Goal: Task Accomplishment & Management: Use online tool/utility

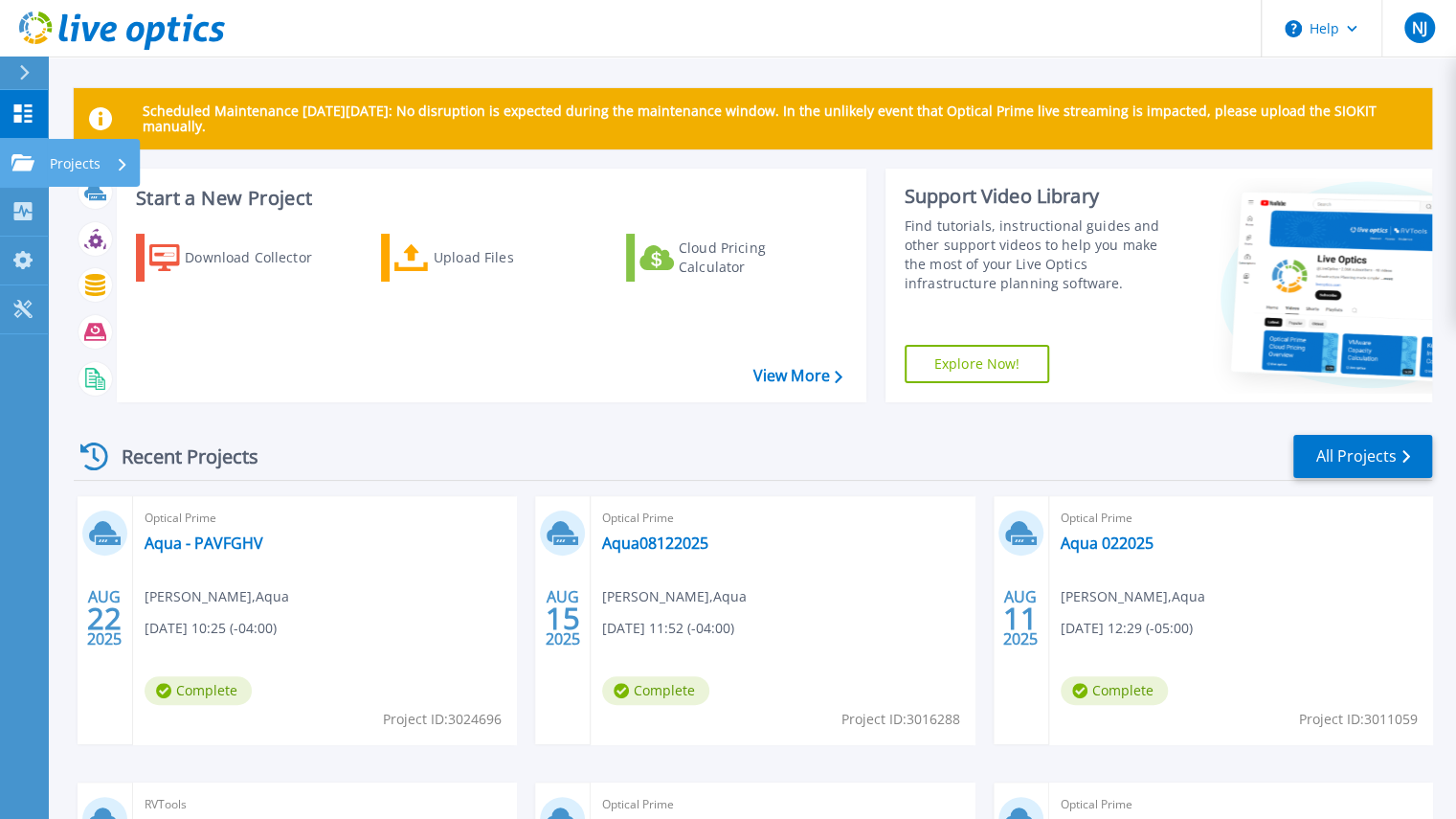
click at [19, 156] on icon at bounding box center [23, 162] width 23 height 16
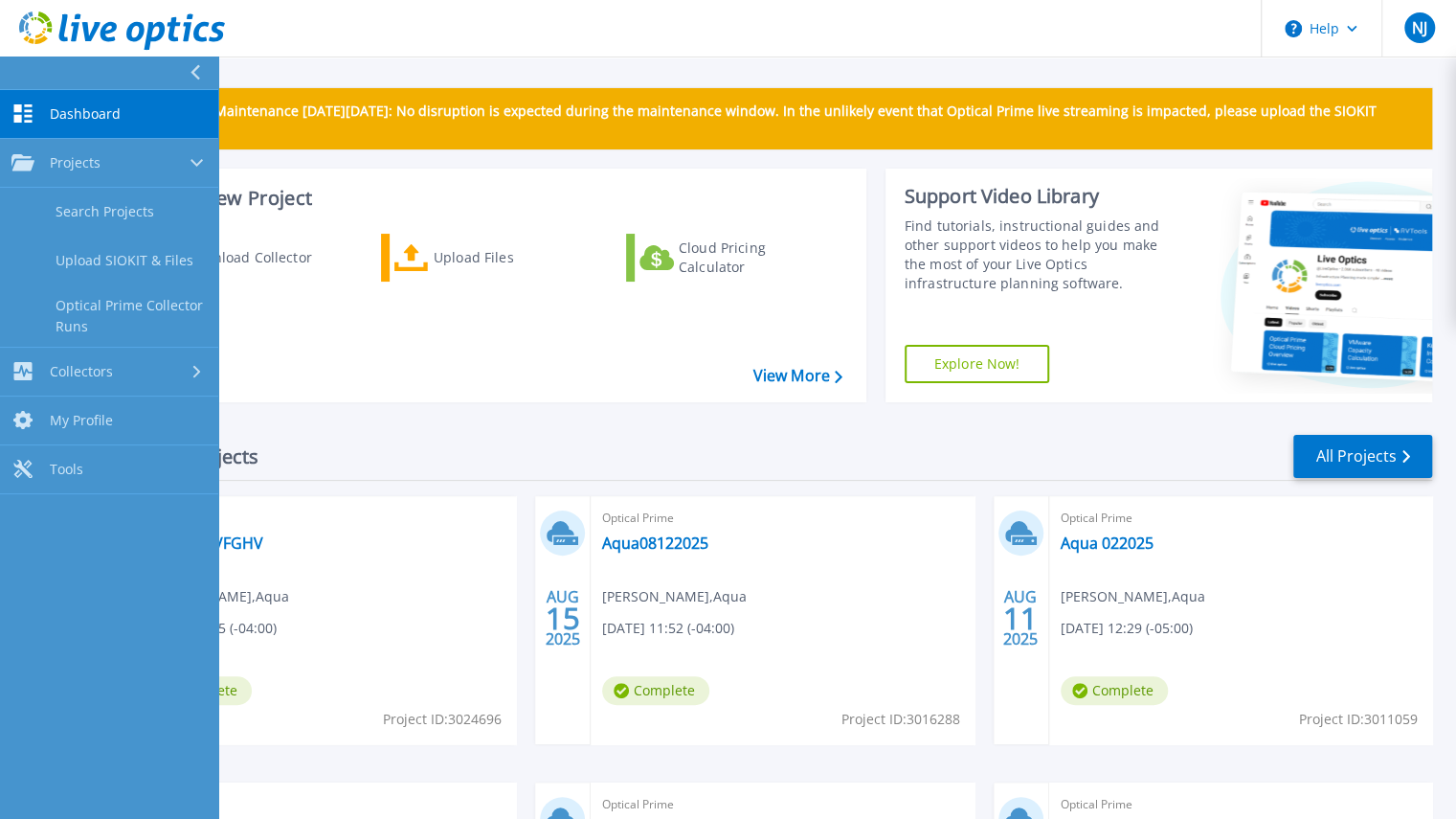
click at [383, 428] on div "Recent Projects All Projects AUG 22 2025 Optical Prime Aqua - PAVFGHV Harry Vla…" at bounding box center [752, 750] width 1358 height 667
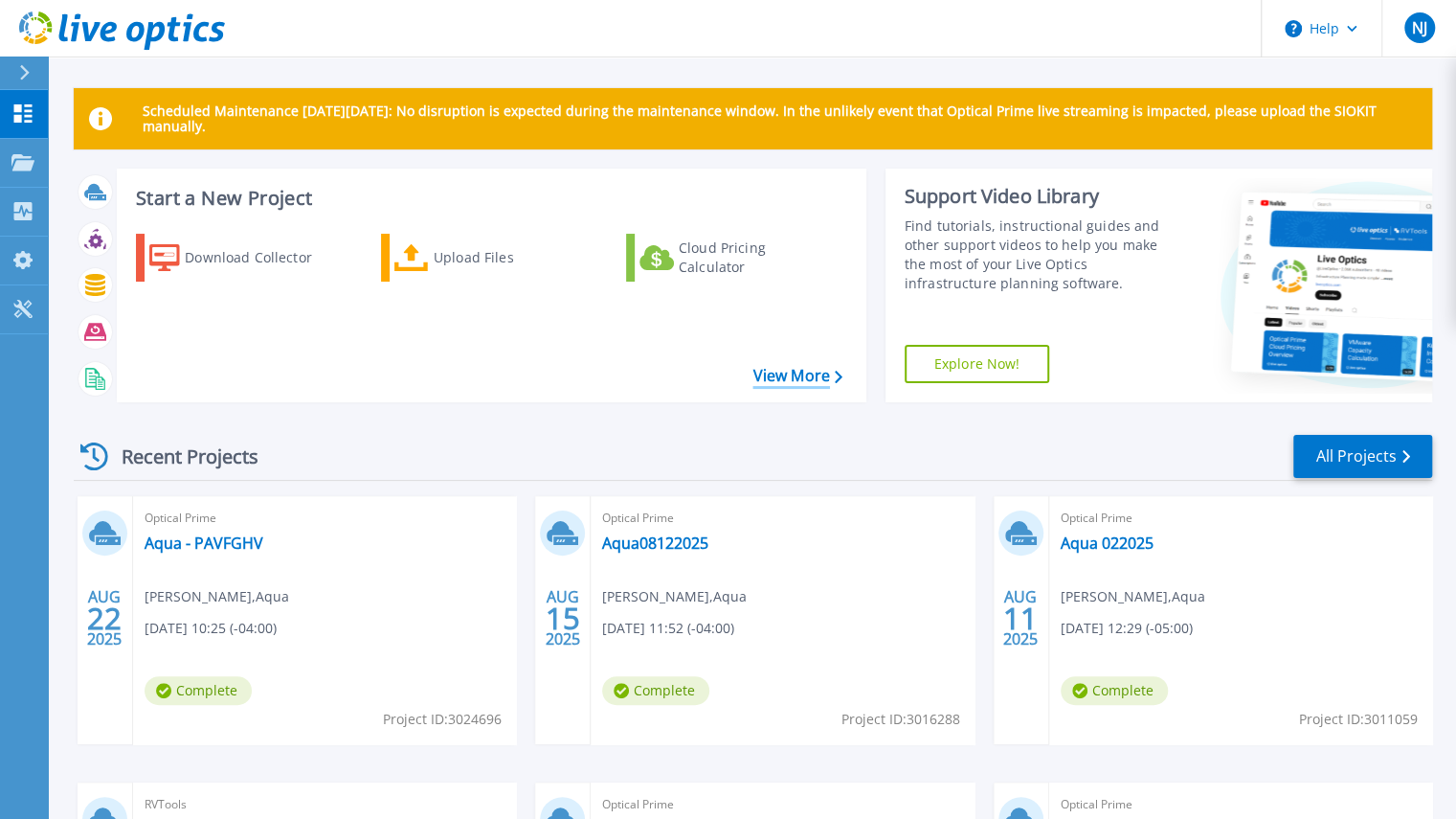
click at [781, 374] on link "View More" at bounding box center [796, 375] width 89 height 18
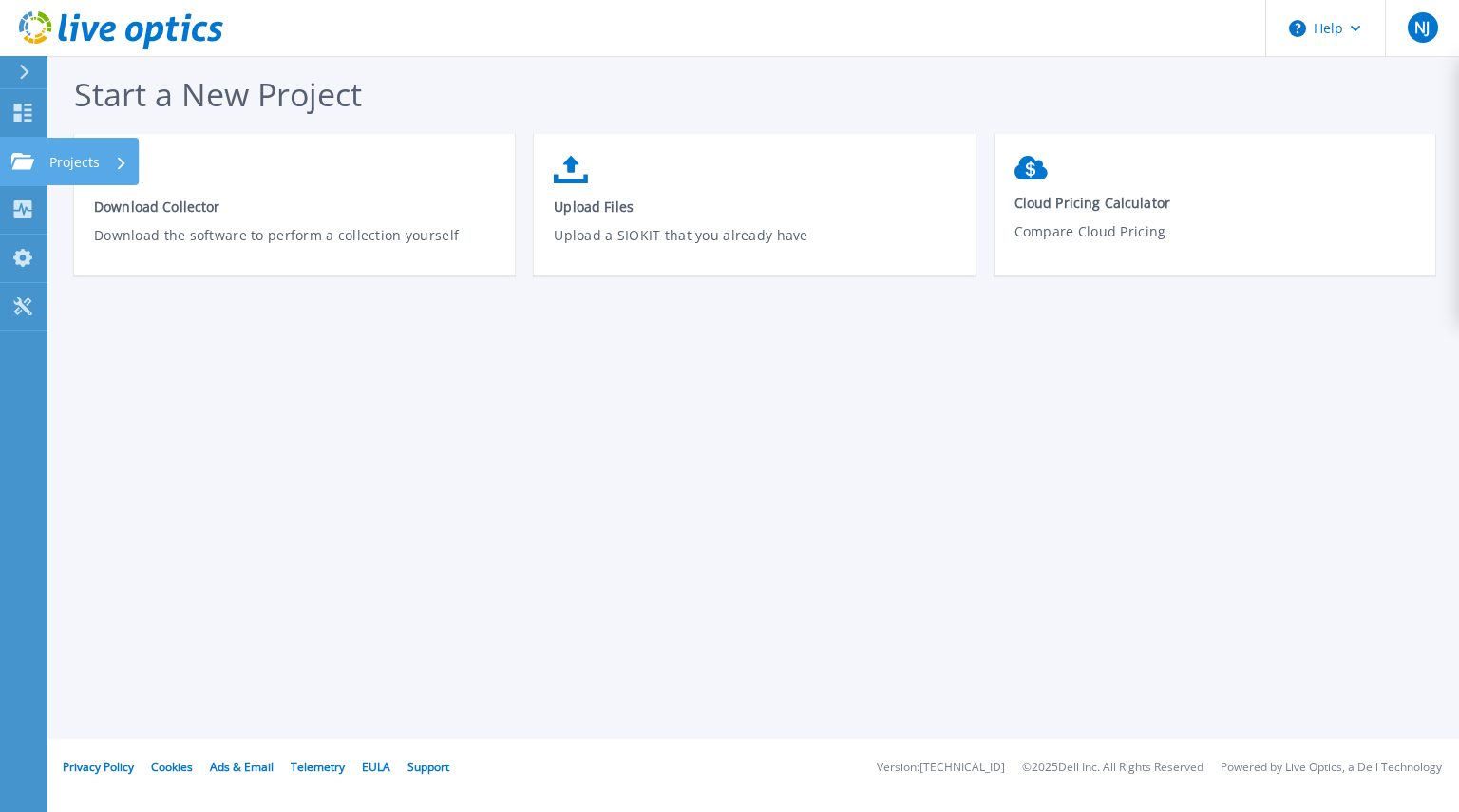
click at [33, 160] on icon at bounding box center [23, 161] width 23 height 16
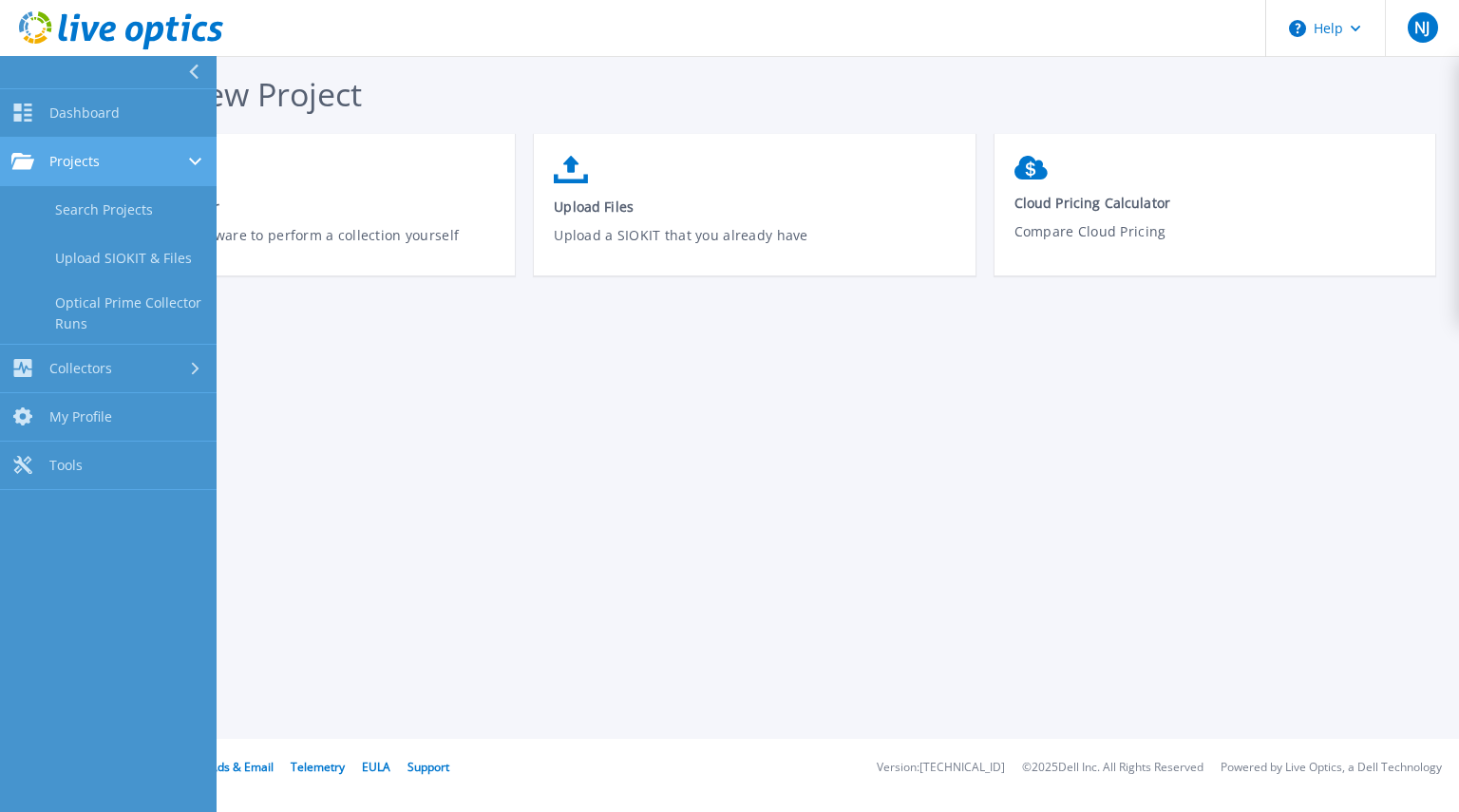
click at [80, 159] on span "Projects" at bounding box center [74, 161] width 50 height 17
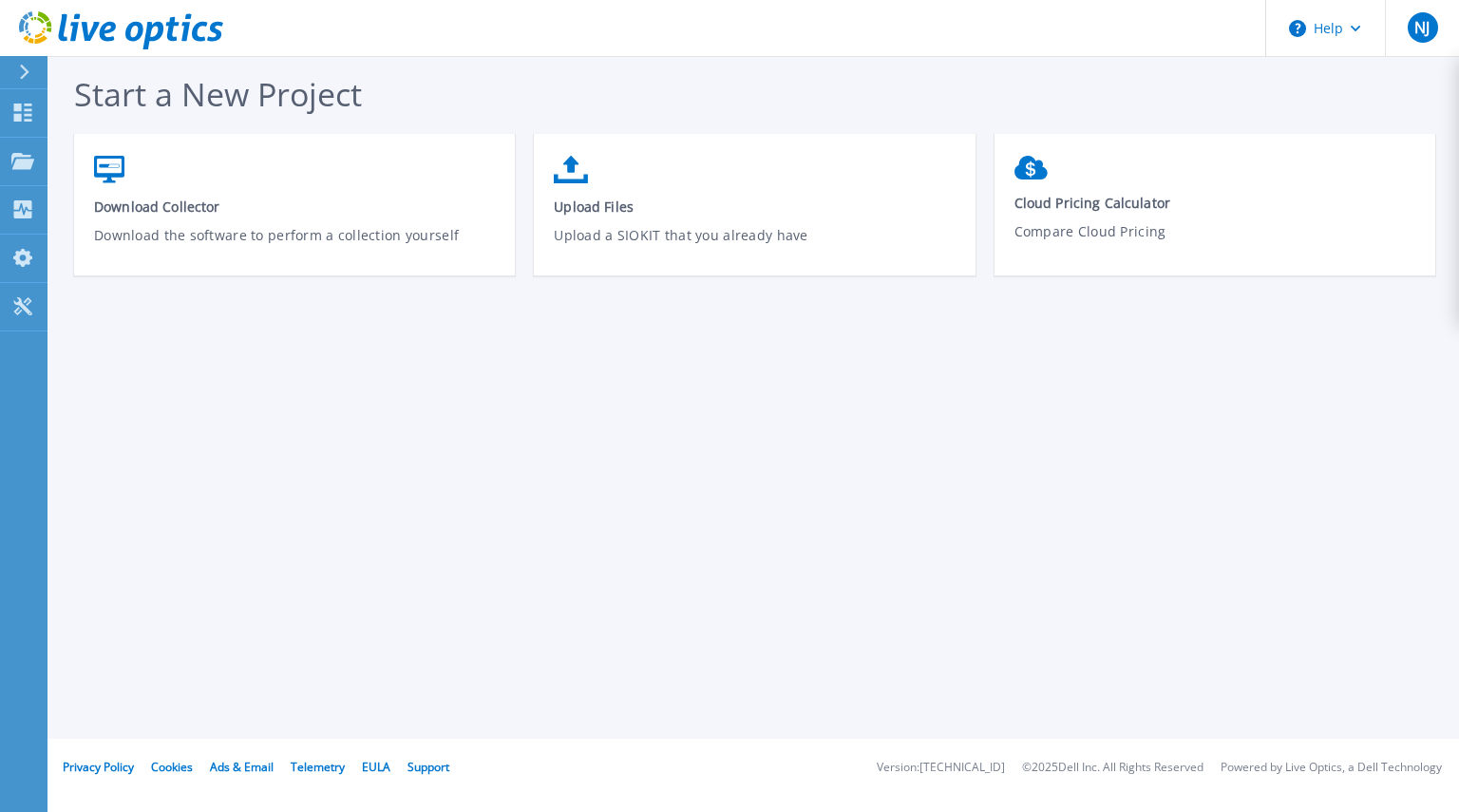
click at [302, 383] on div "Start a New Project Download Collector Download the software to perform a colle…" at bounding box center [753, 369] width 1412 height 738
click at [23, 314] on icon at bounding box center [23, 306] width 23 height 18
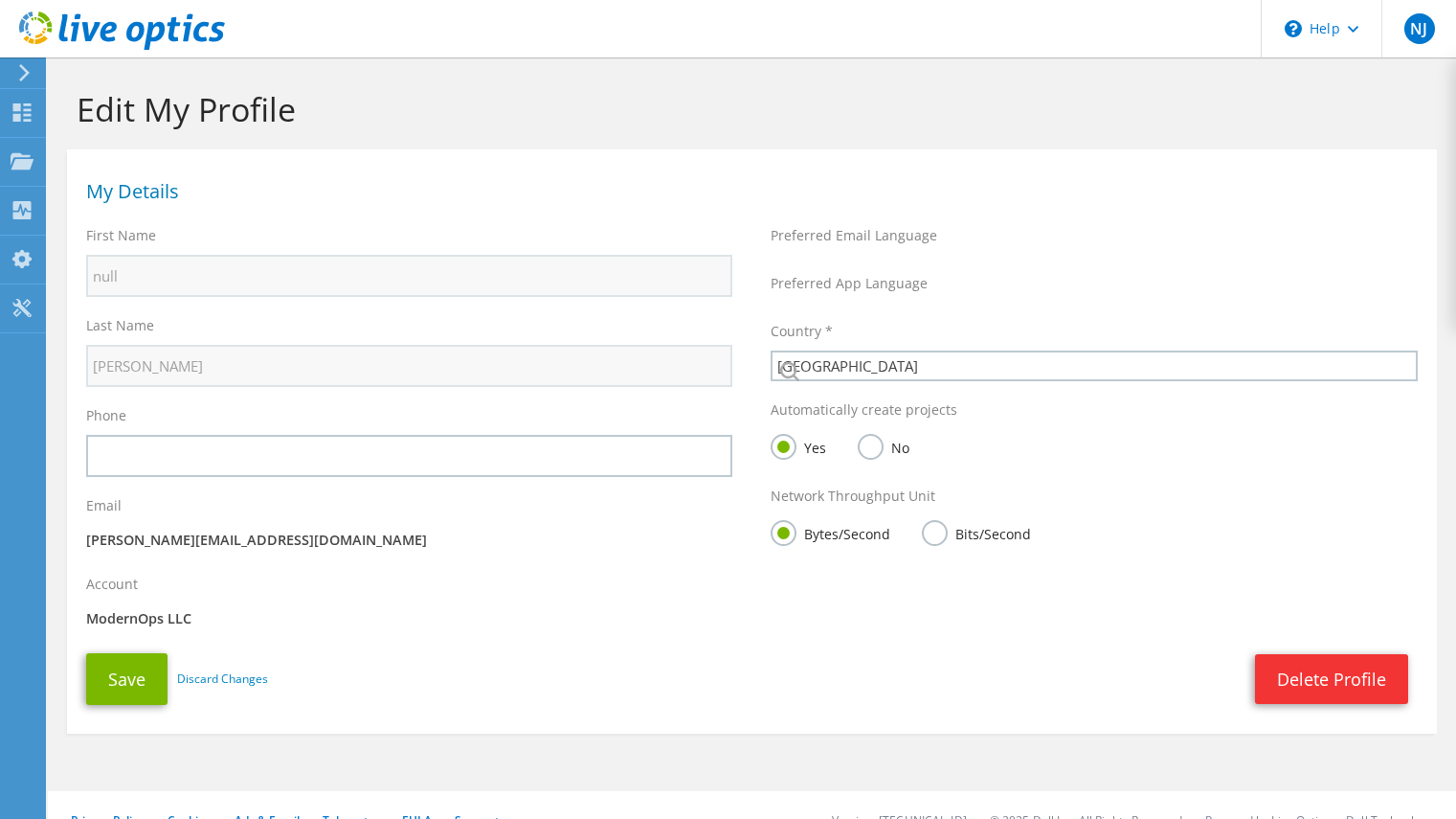
select select "224"
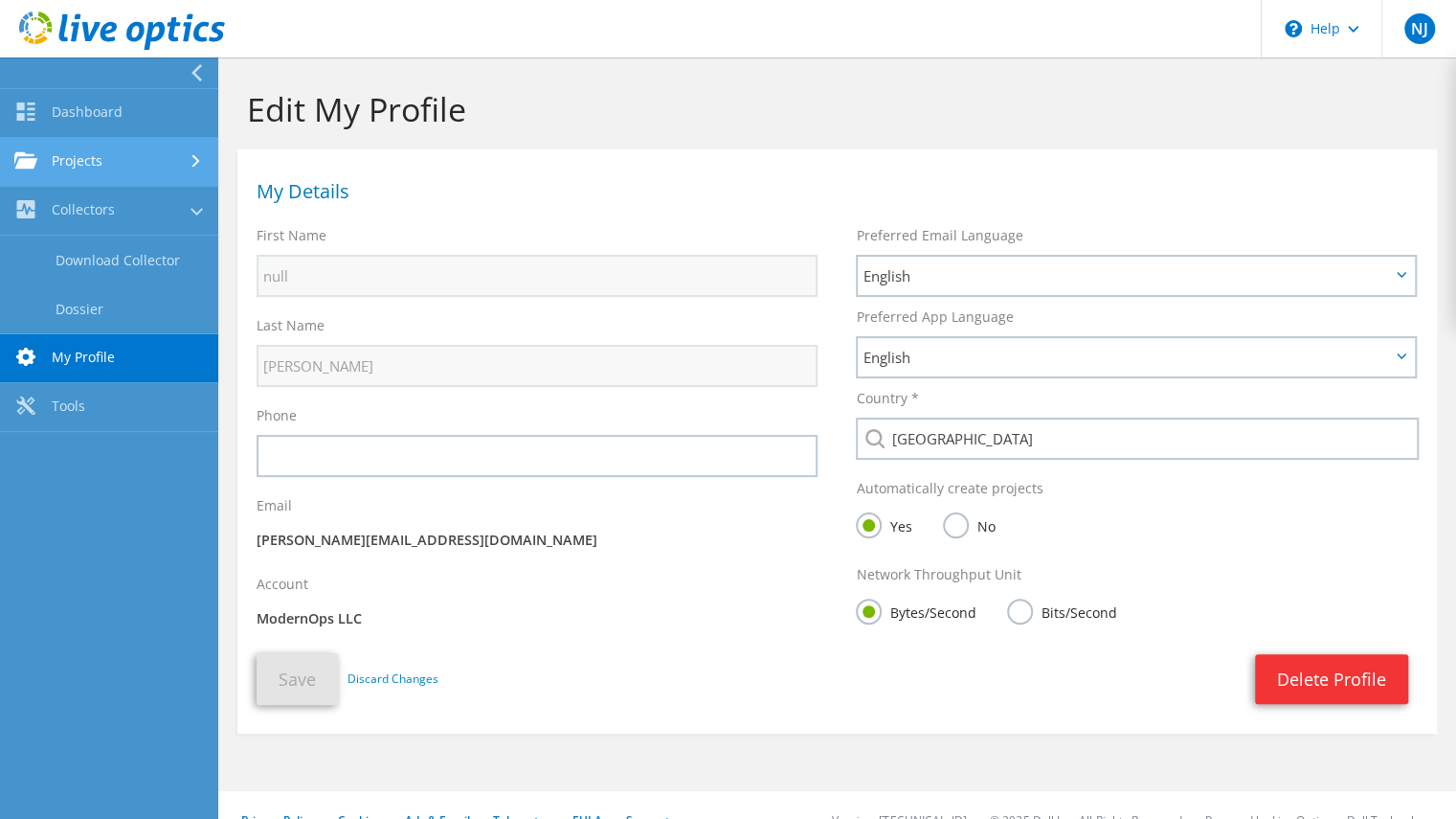
click at [91, 169] on link "Projects" at bounding box center [108, 162] width 218 height 49
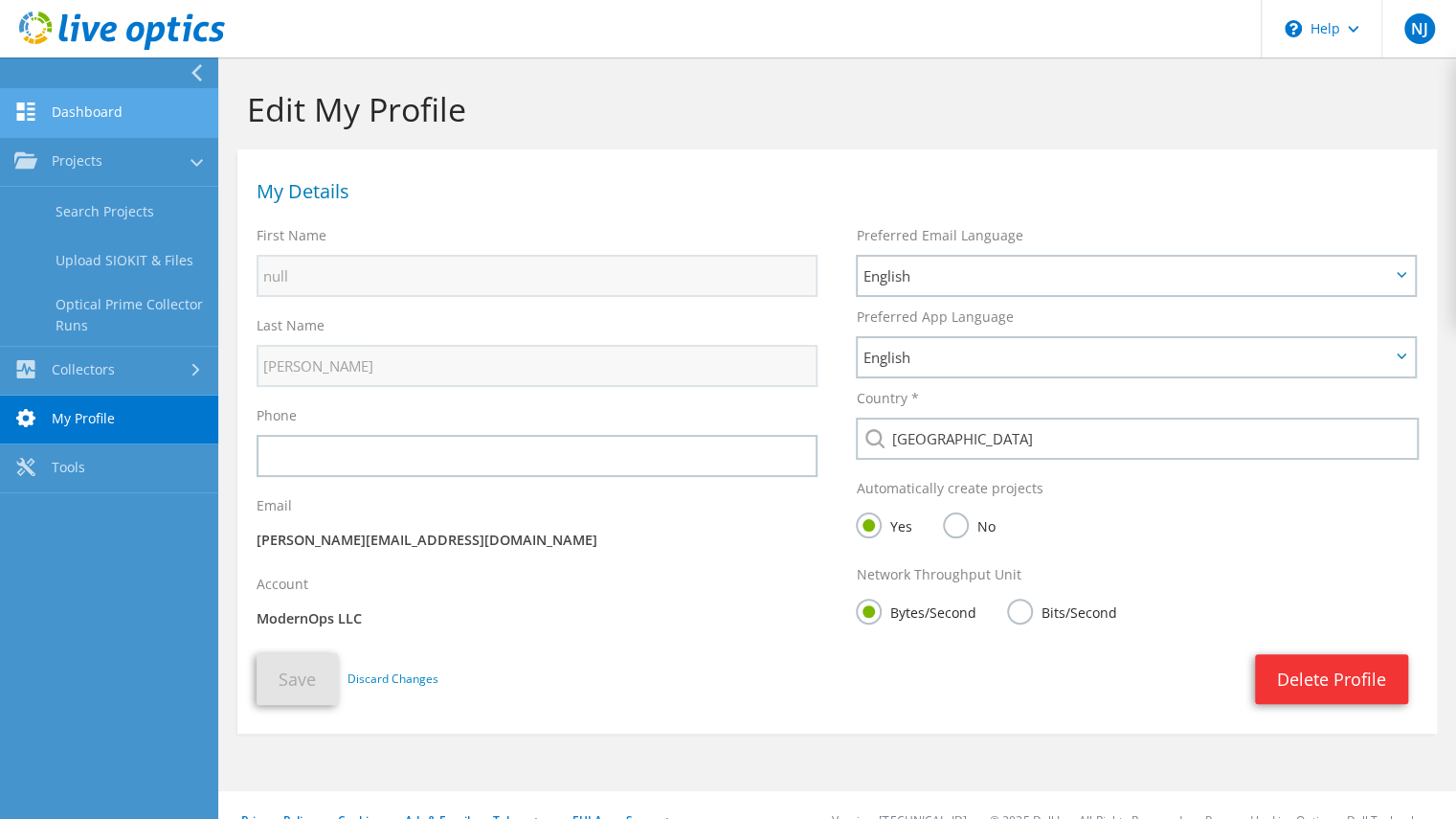
click at [104, 124] on link "Dashboard" at bounding box center [108, 112] width 218 height 49
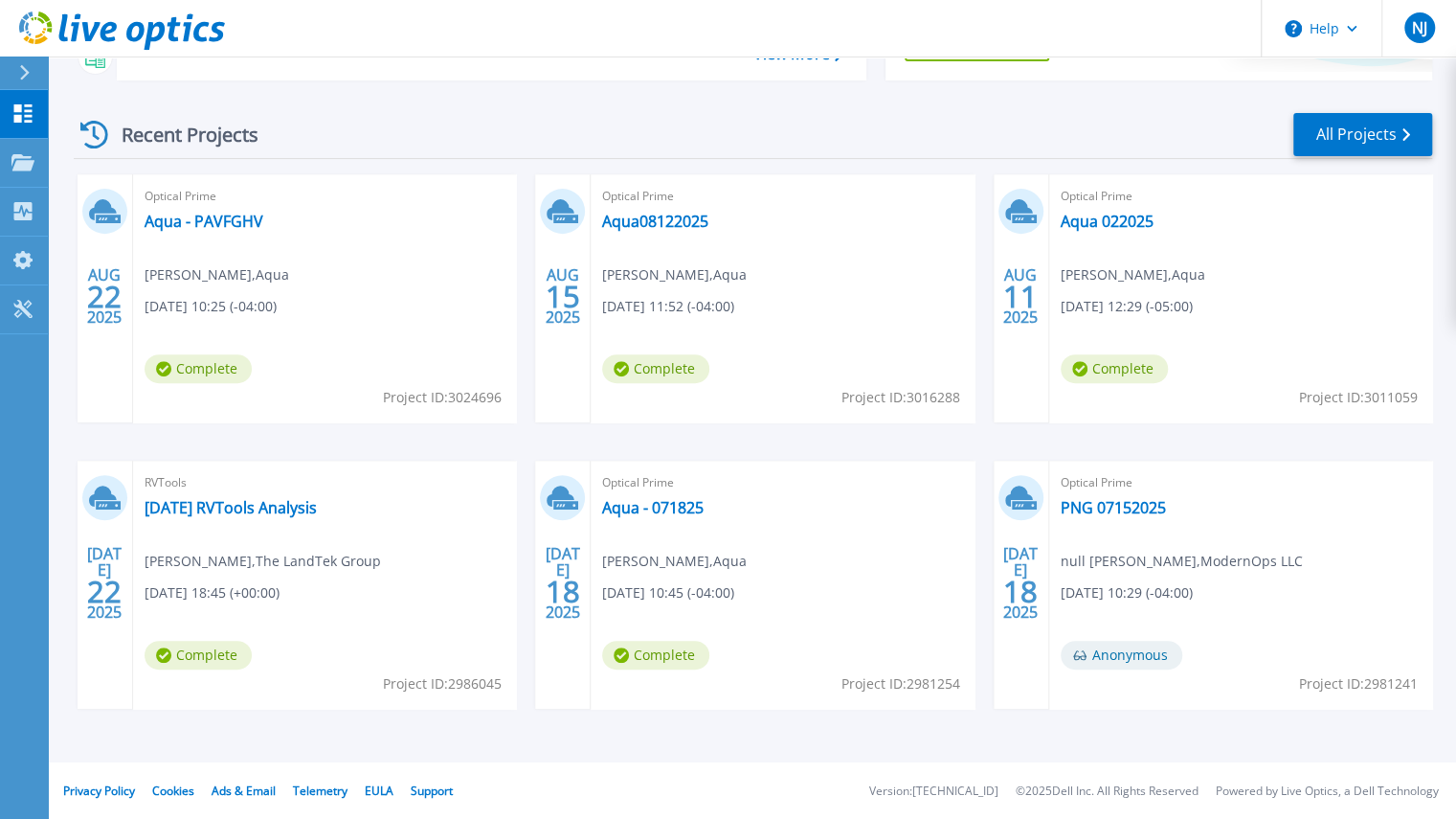
scroll to position [321, 0]
click at [23, 177] on link "Projects Projects" at bounding box center [24, 162] width 48 height 49
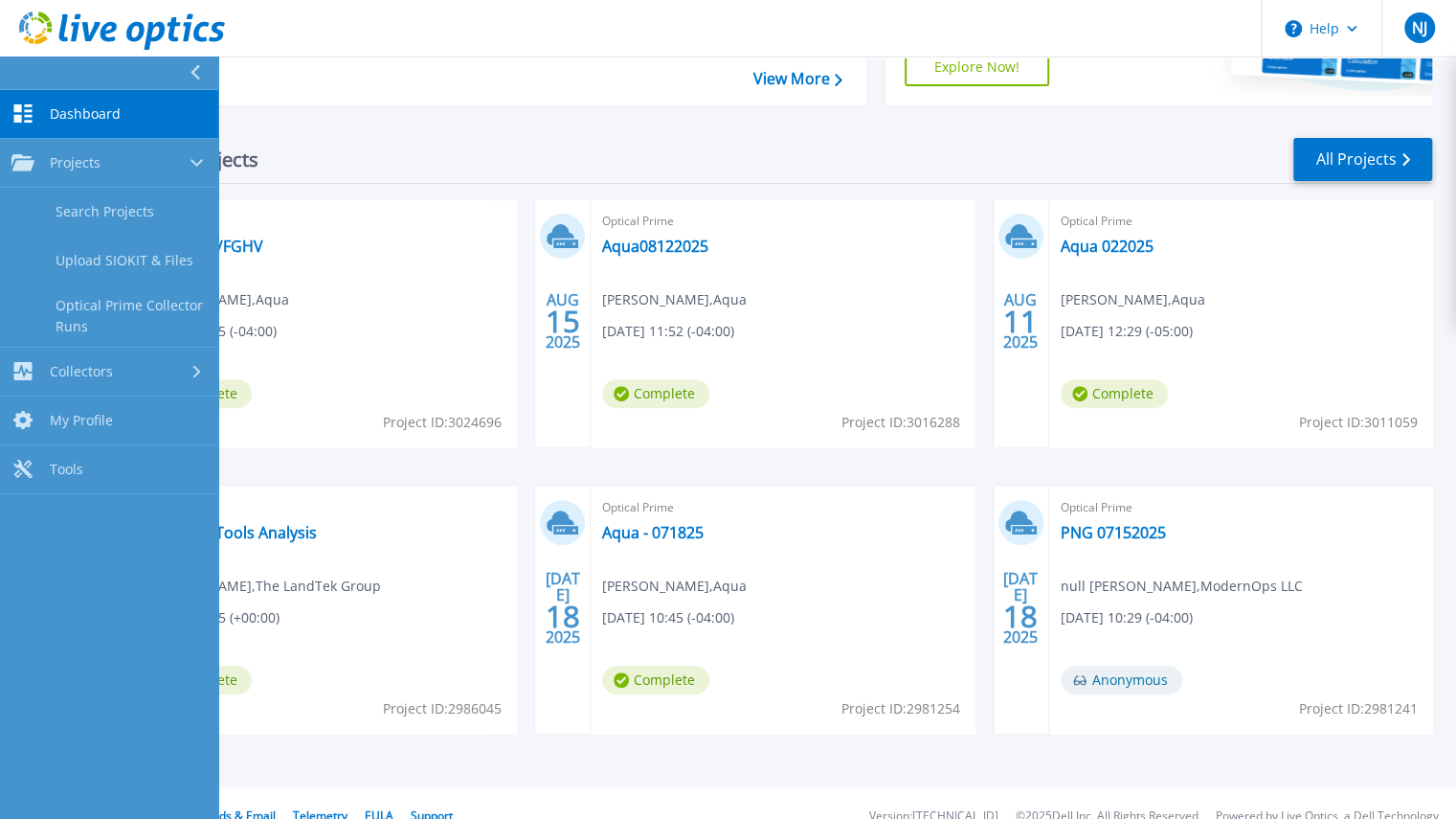
scroll to position [284, 0]
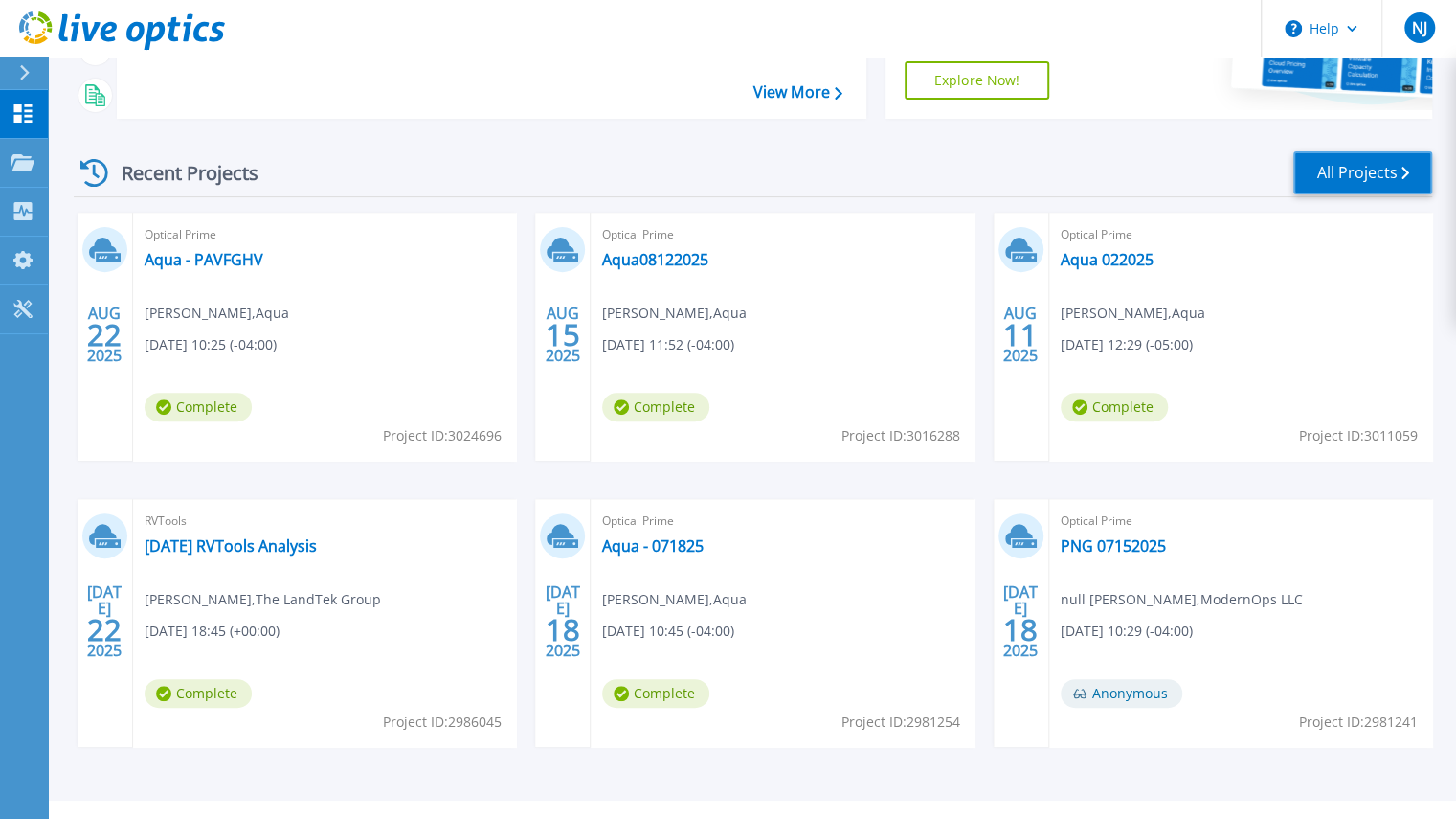
click at [1337, 178] on link "All Projects" at bounding box center [1362, 172] width 138 height 43
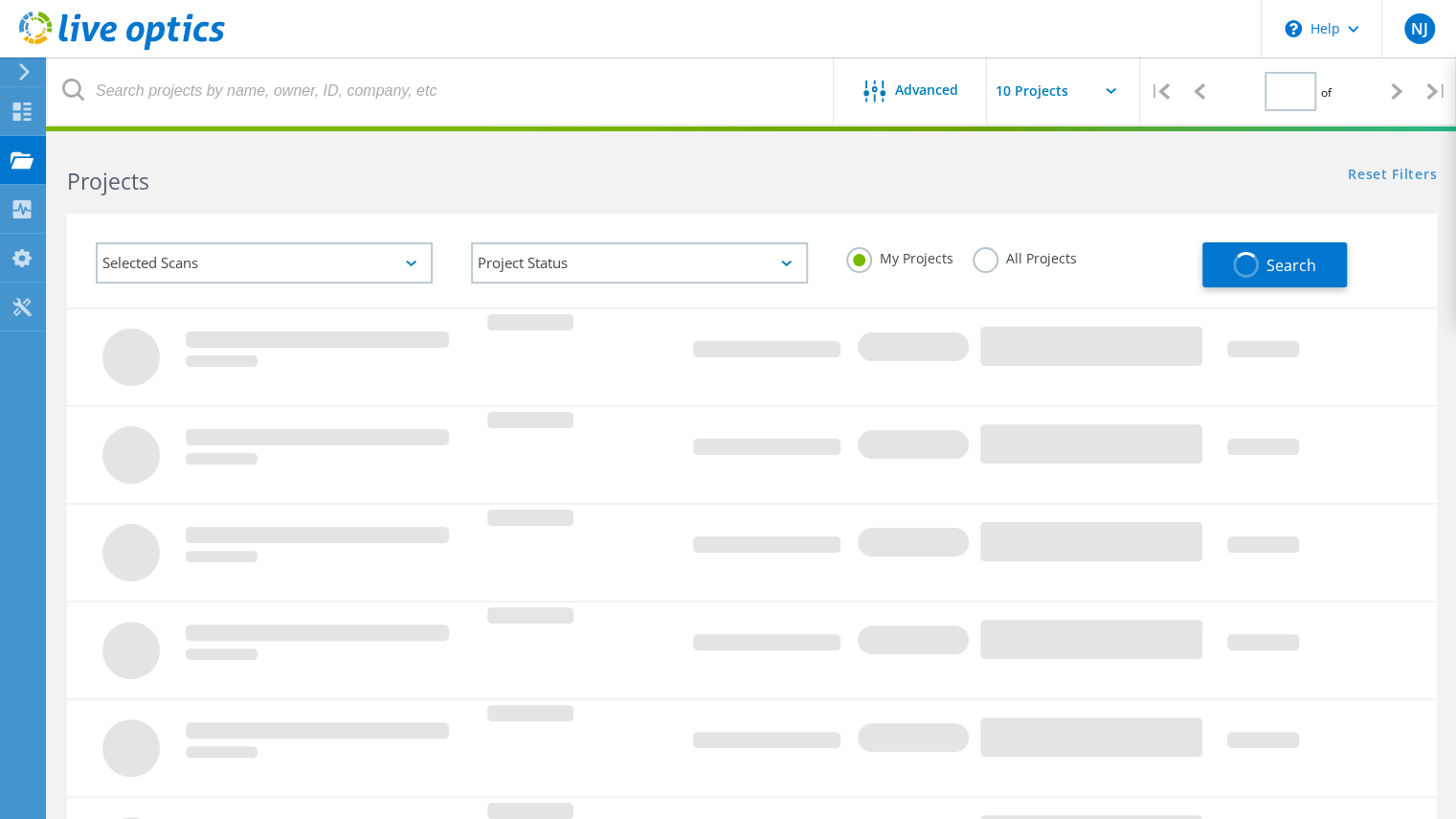
type input "1"
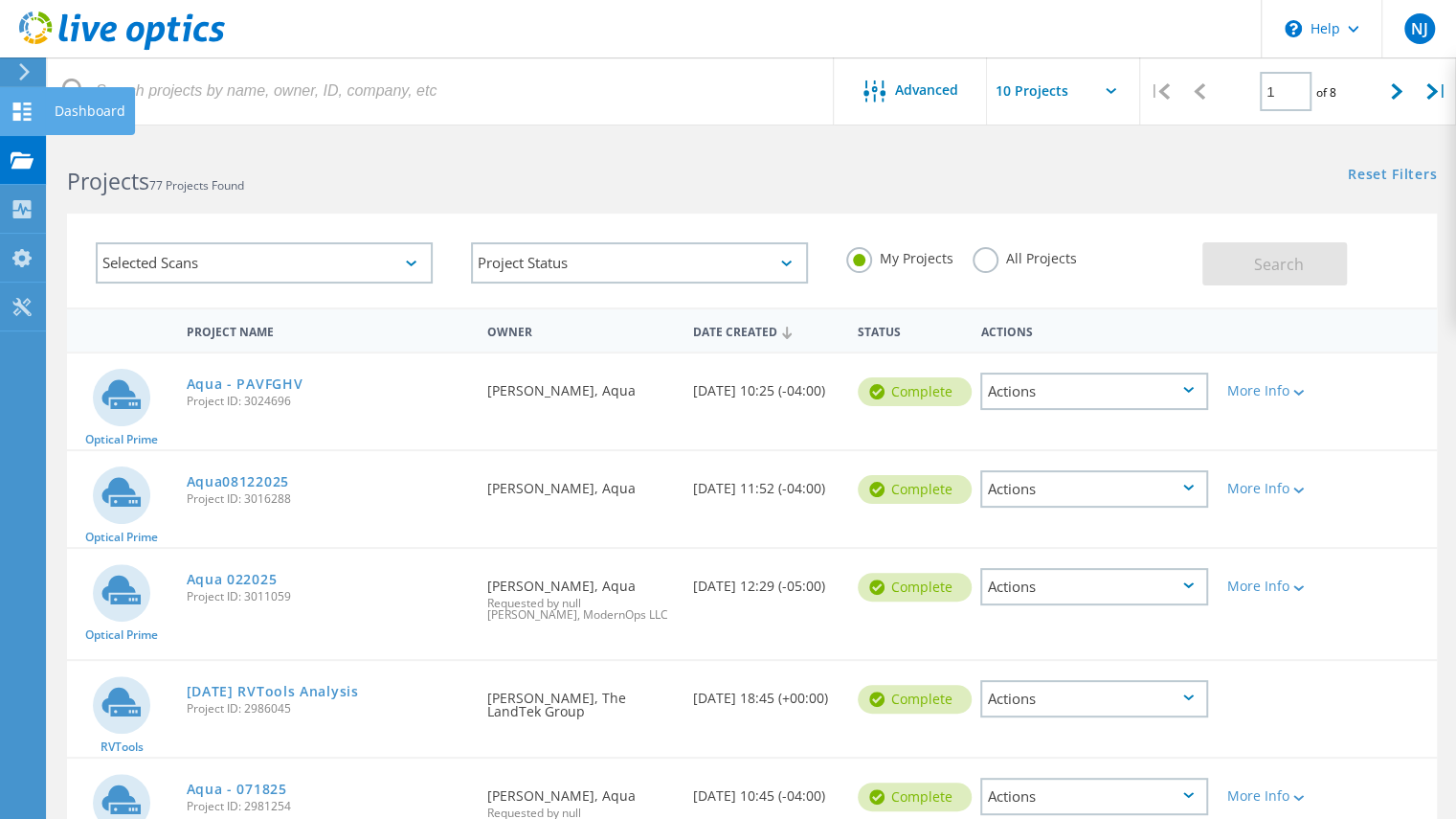
click at [32, 113] on icon at bounding box center [22, 111] width 23 height 18
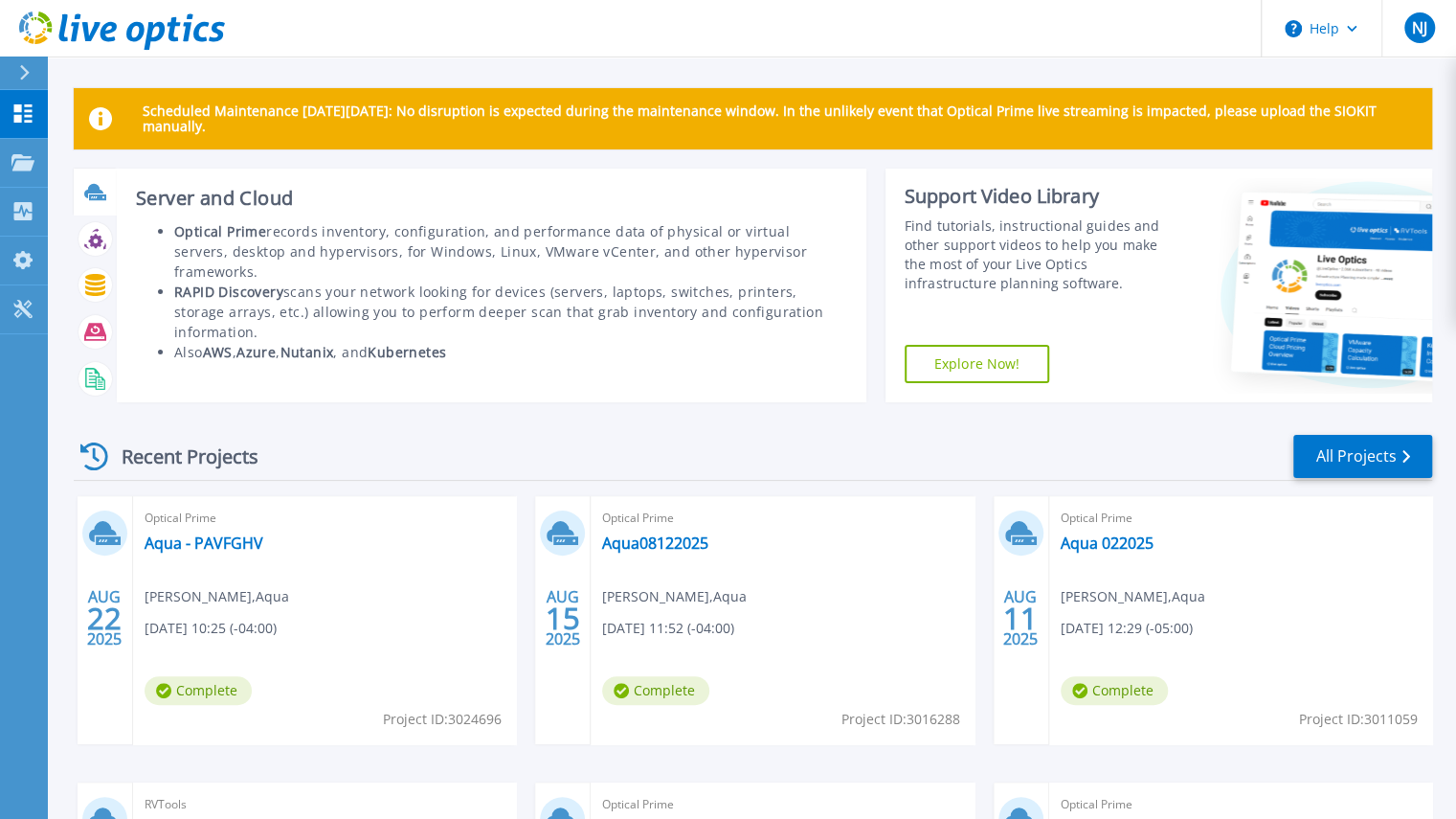
click at [94, 189] on icon at bounding box center [94, 191] width 19 height 14
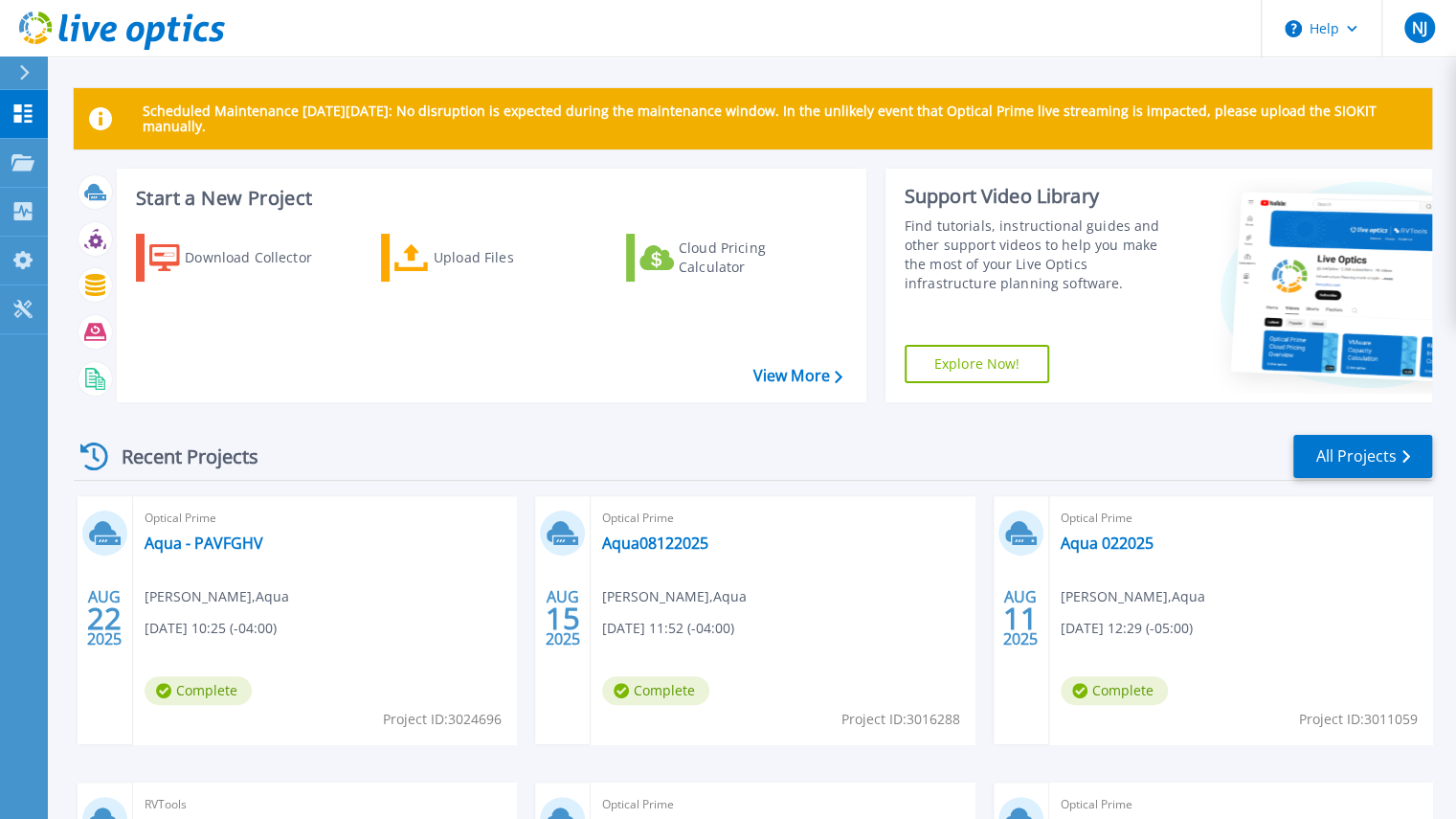
click at [325, 418] on div "Recent Projects All Projects [DATE] Optical Prime Aqua - PAVFGHV [PERSON_NAME] …" at bounding box center [752, 750] width 1358 height 667
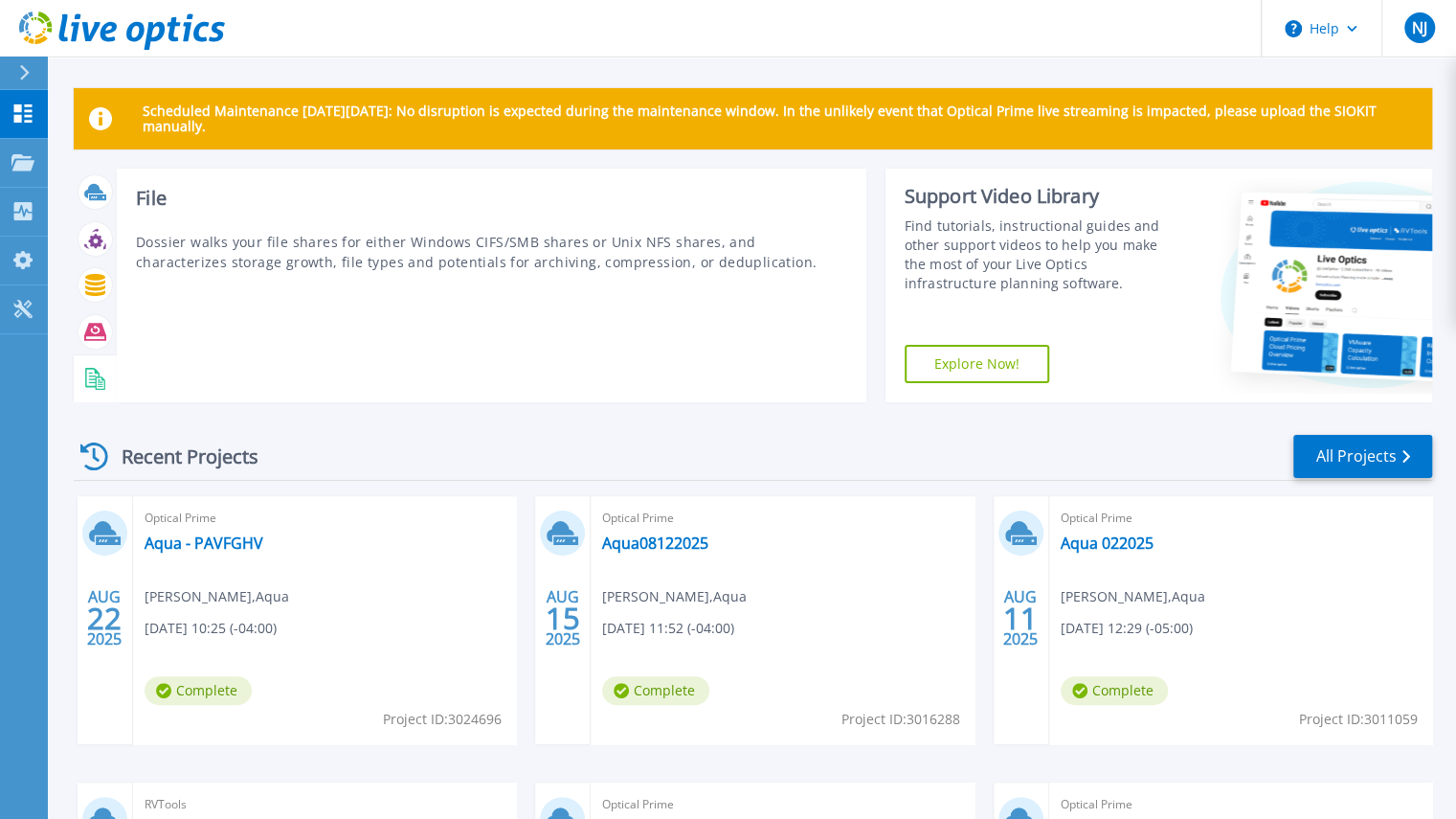
click at [323, 351] on div "File Dossier walks your file shares for either Windows CIFS/SMB shares or Unix …" at bounding box center [491, 285] width 749 height 234
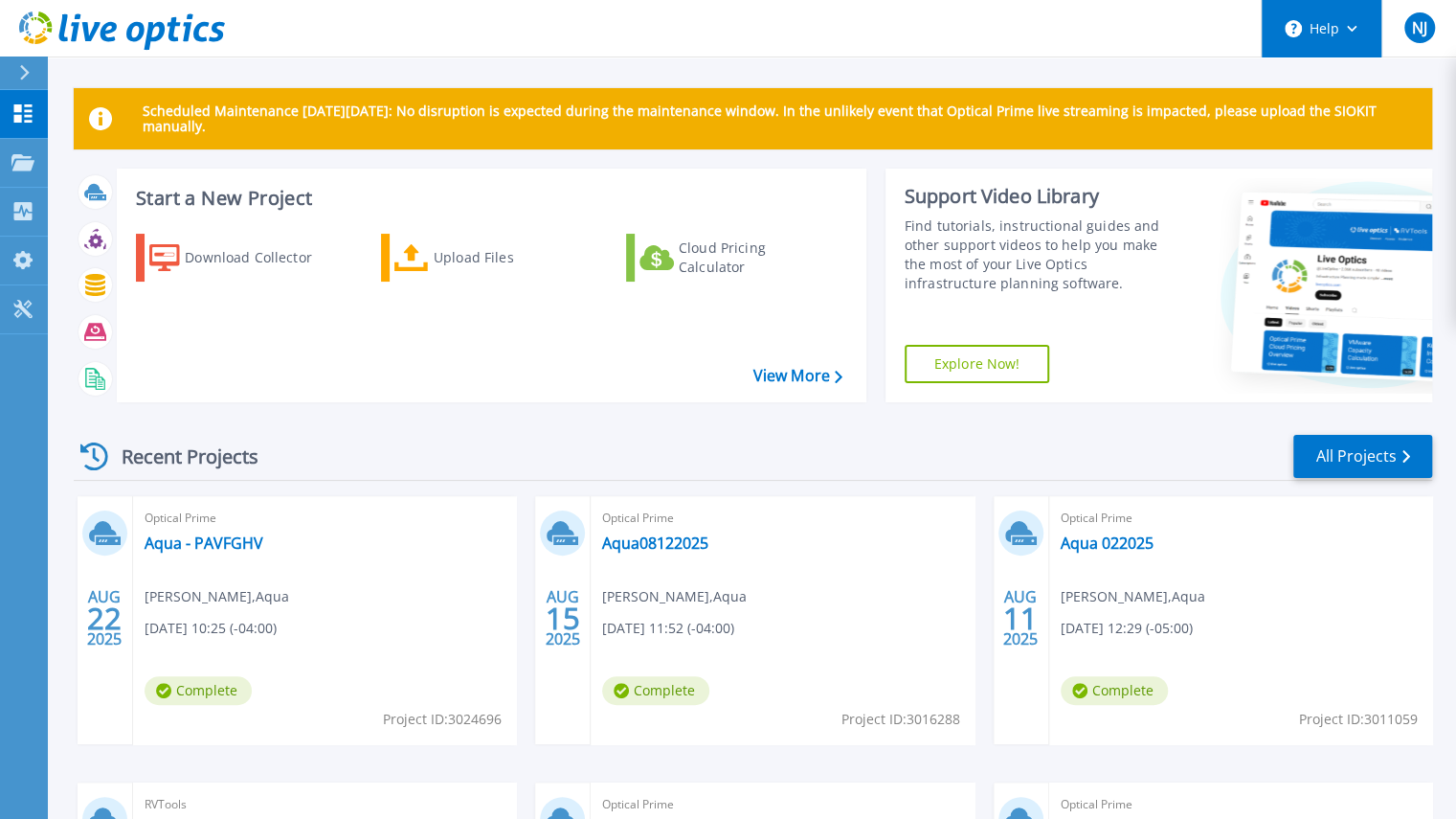
click at [1363, 32] on button "Help" at bounding box center [1322, 29] width 119 height 58
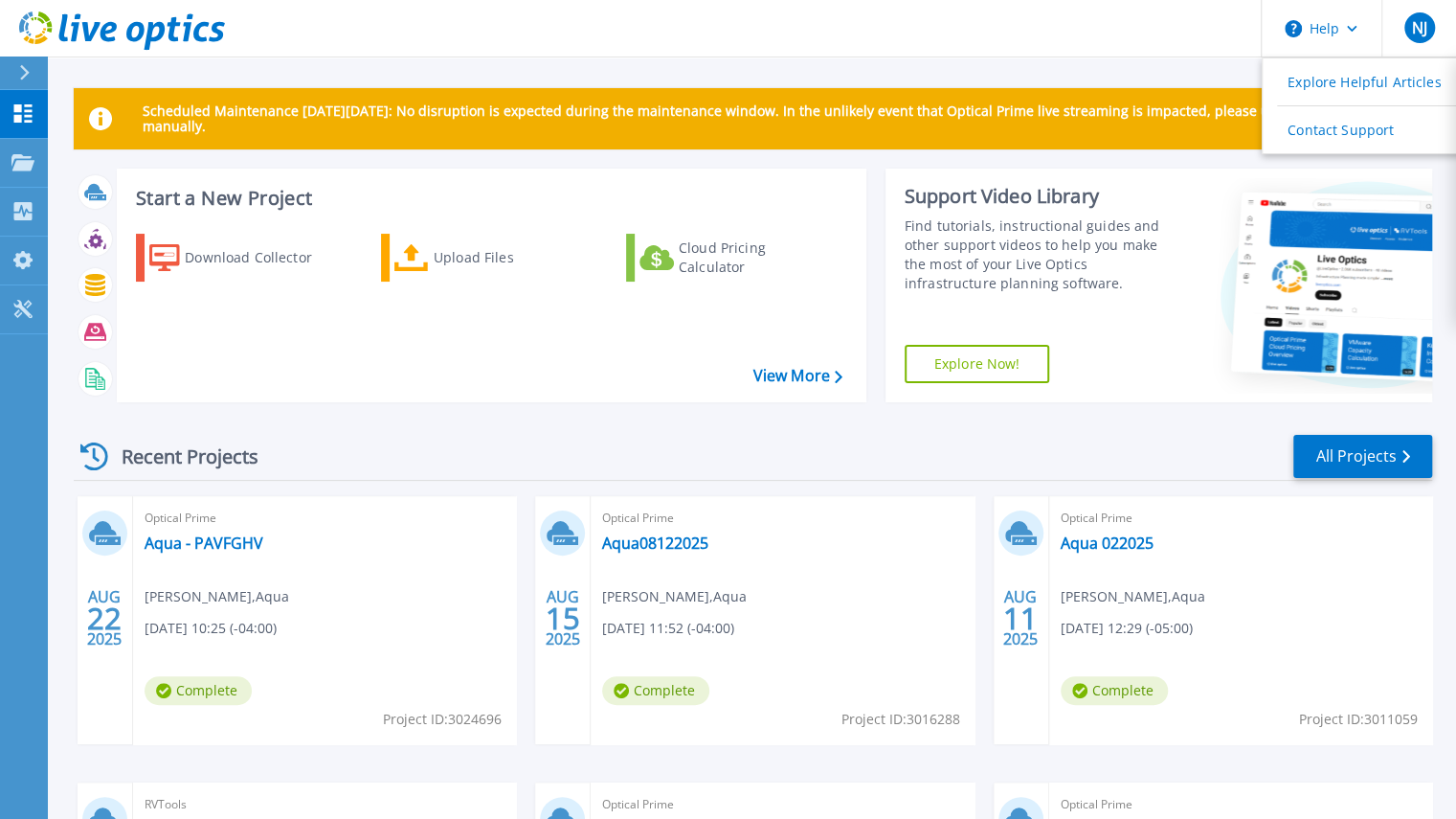
click at [1103, 499] on div "Optical Prime Aqua 022025 [PERSON_NAME] , Aqua [DATE] 12:29 (-05:00) Complete P…" at bounding box center [1240, 619] width 383 height 248
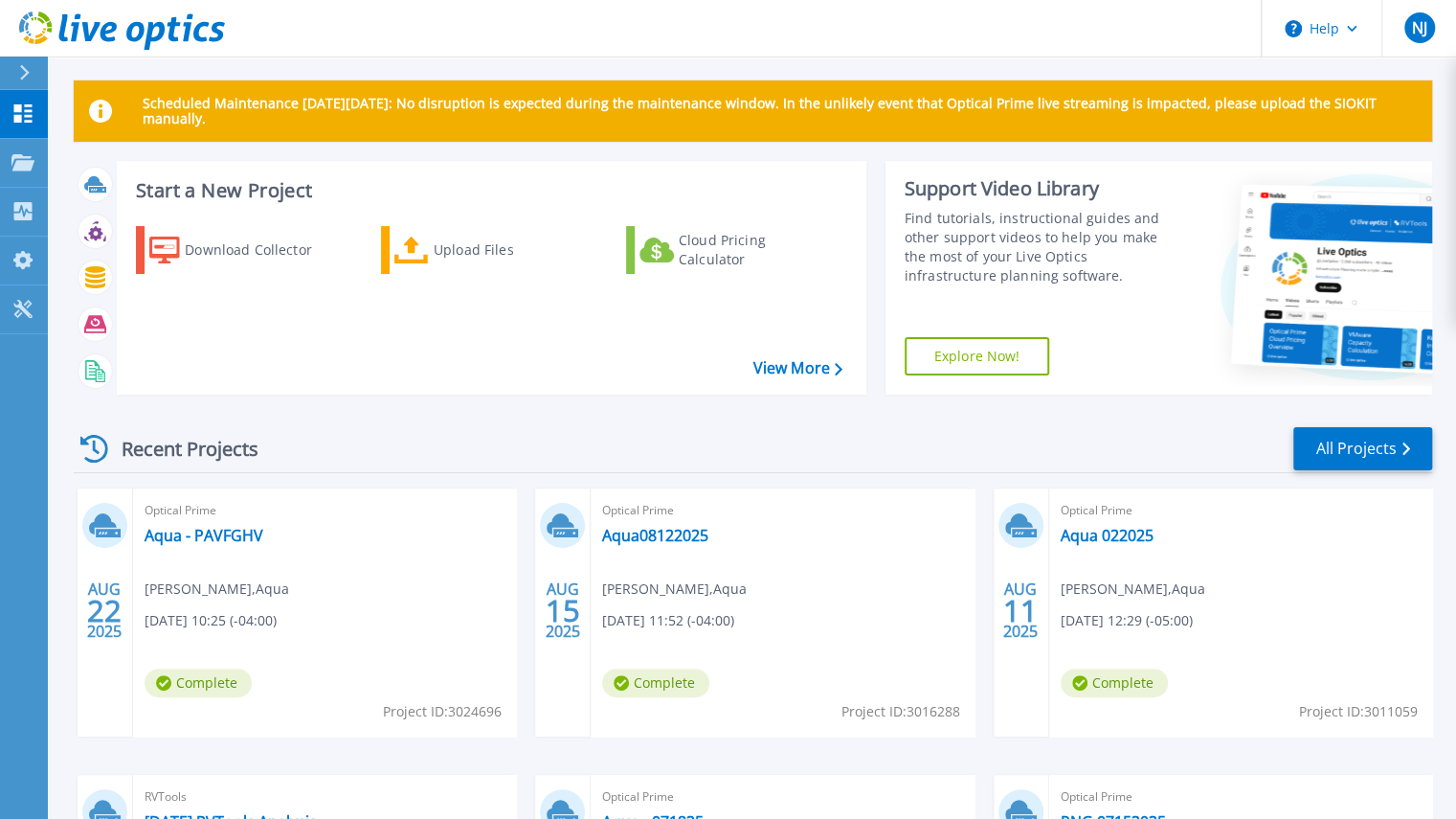
scroll to position [10, 0]
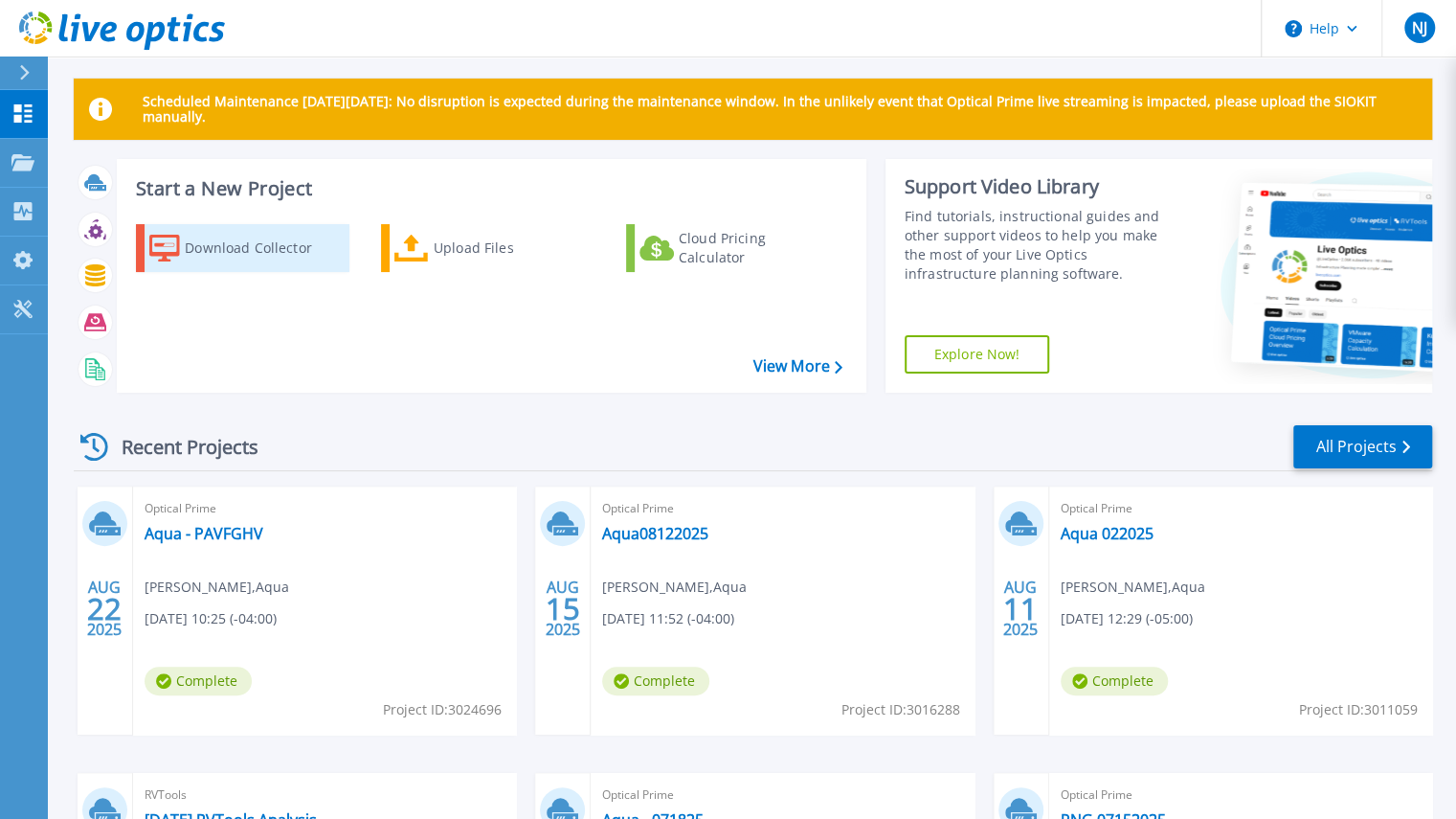
click at [290, 254] on div "Download Collector" at bounding box center [262, 248] width 153 height 38
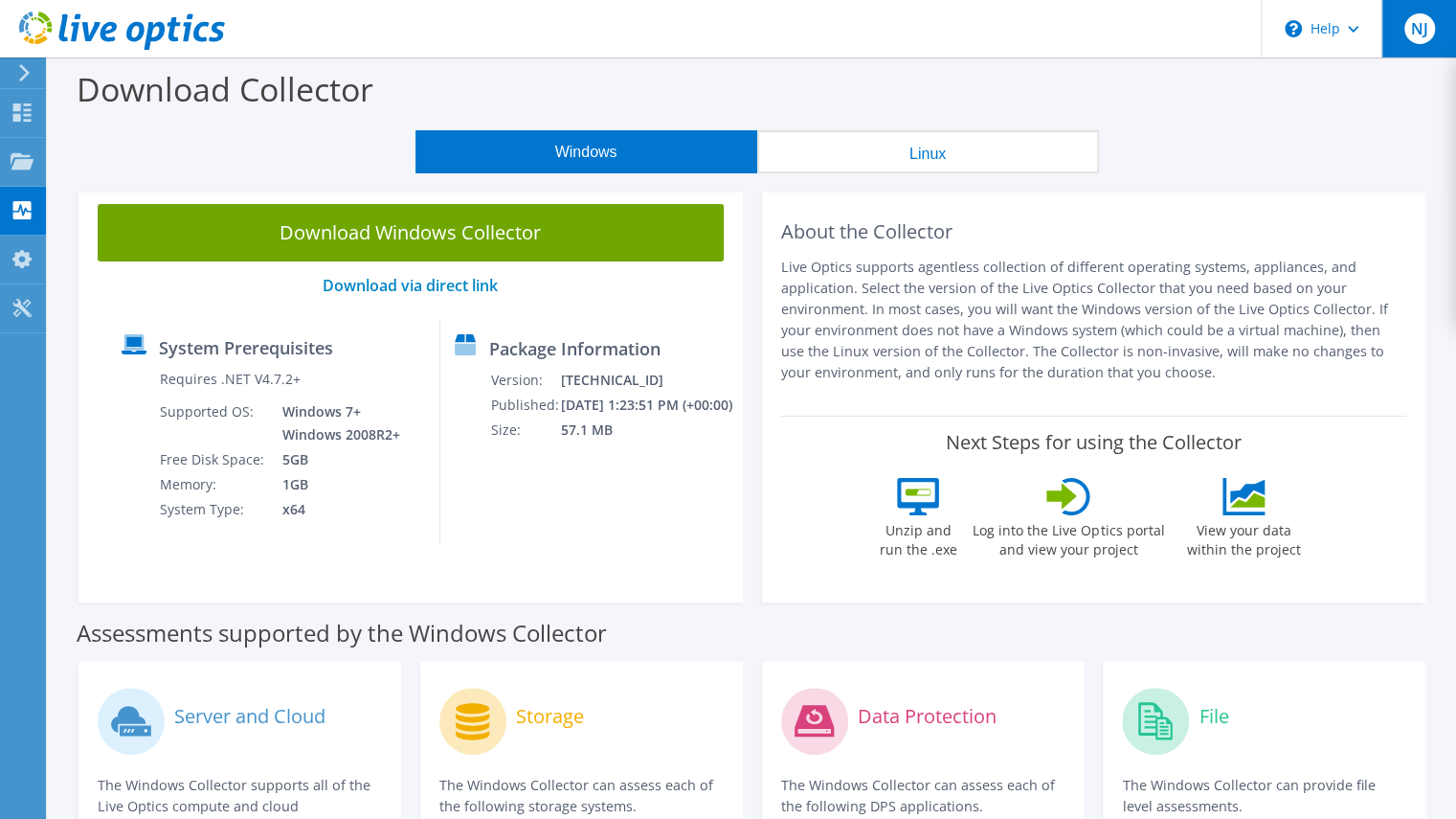
click at [1429, 28] on span "NJ" at bounding box center [1419, 28] width 31 height 31
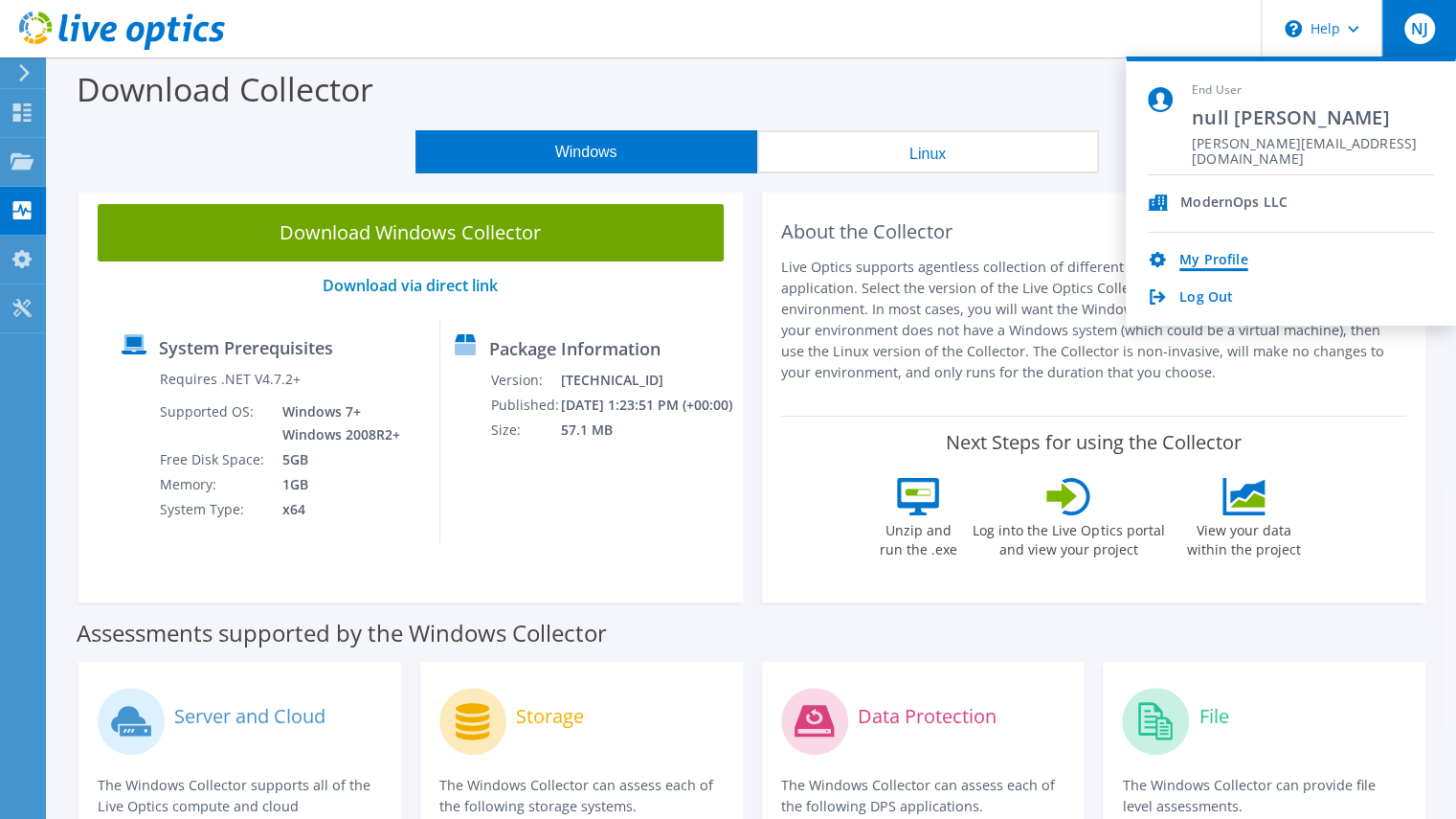
click at [1206, 256] on link "My Profile" at bounding box center [1213, 261] width 68 height 18
